Goal: Register for event/course

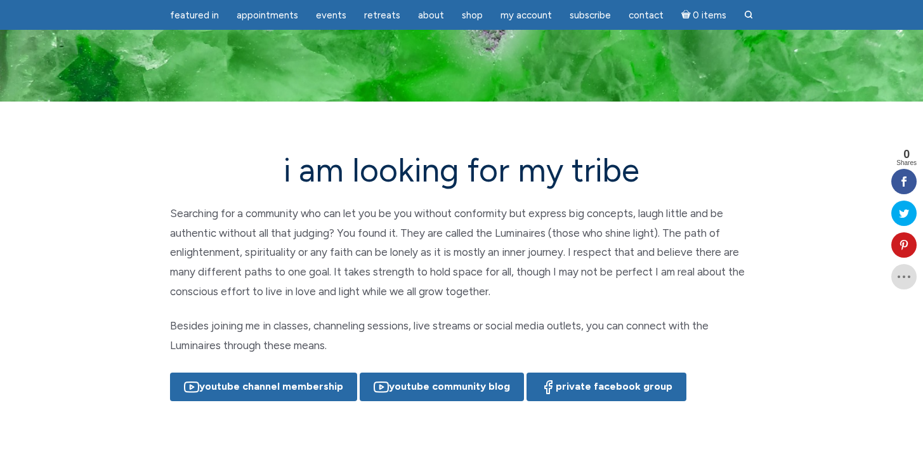
scroll to position [76, 0]
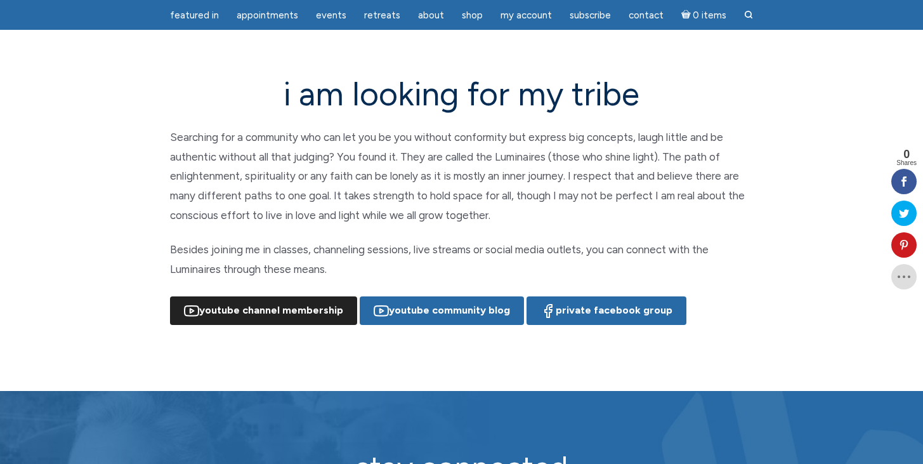
click at [316, 310] on link "YouTube Channel Membership" at bounding box center [263, 310] width 187 height 29
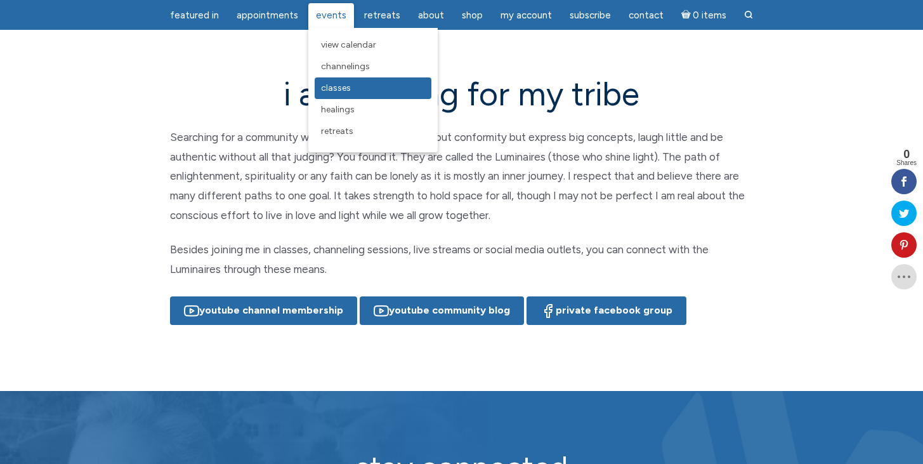
click at [334, 86] on span "Classes" at bounding box center [336, 87] width 30 height 11
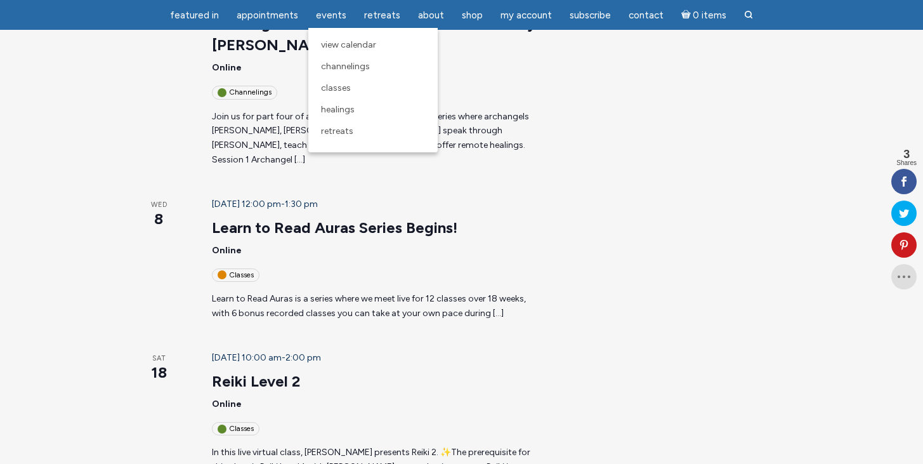
scroll to position [508, 0]
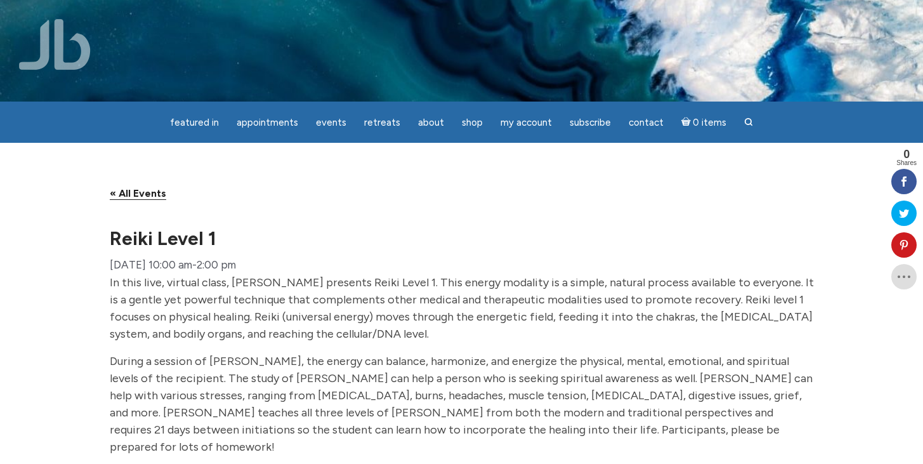
click at [145, 200] on link "« All Events" at bounding box center [138, 193] width 56 height 13
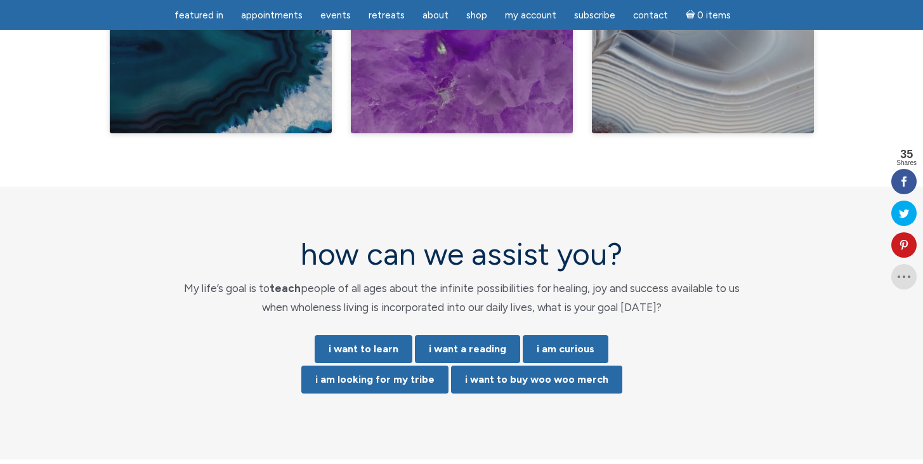
scroll to position [2470, 0]
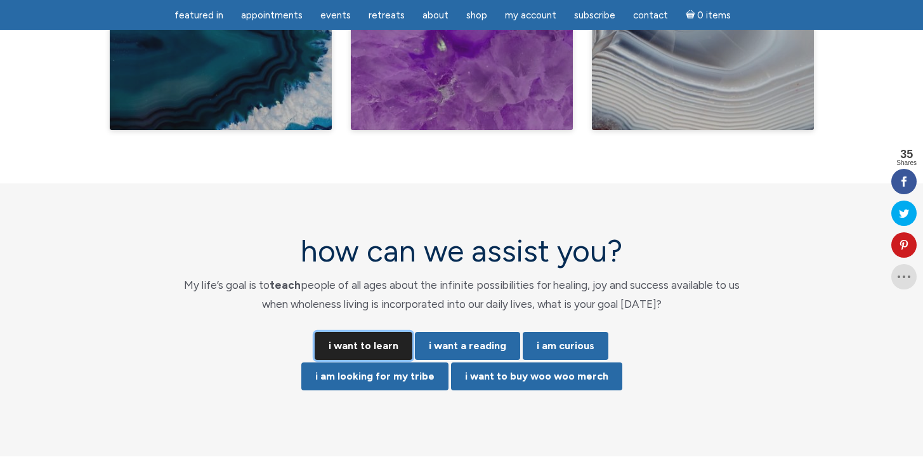
click at [380, 332] on link "i want to learn" at bounding box center [364, 346] width 98 height 28
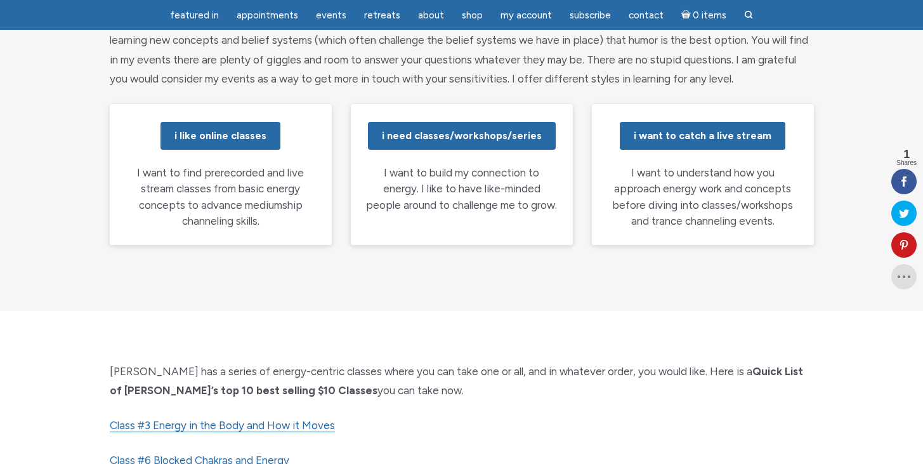
scroll to position [254, 0]
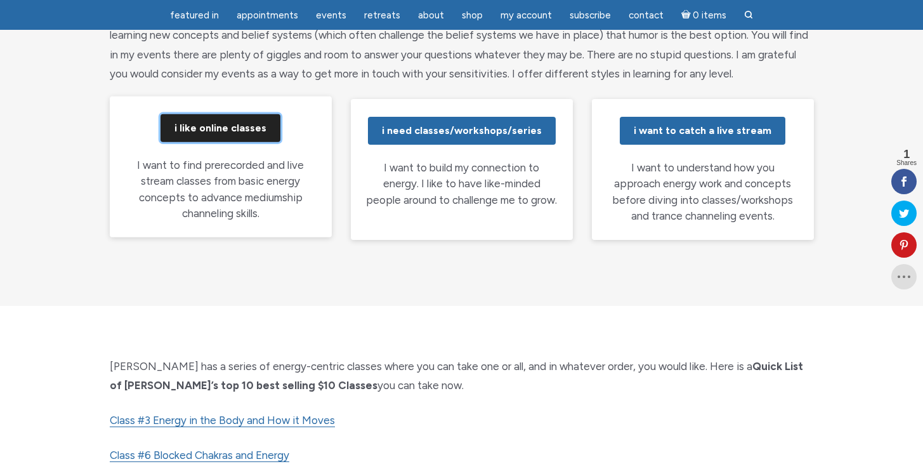
click at [240, 126] on link "i like online classes" at bounding box center [220, 128] width 120 height 28
